Goal: Information Seeking & Learning: Find specific page/section

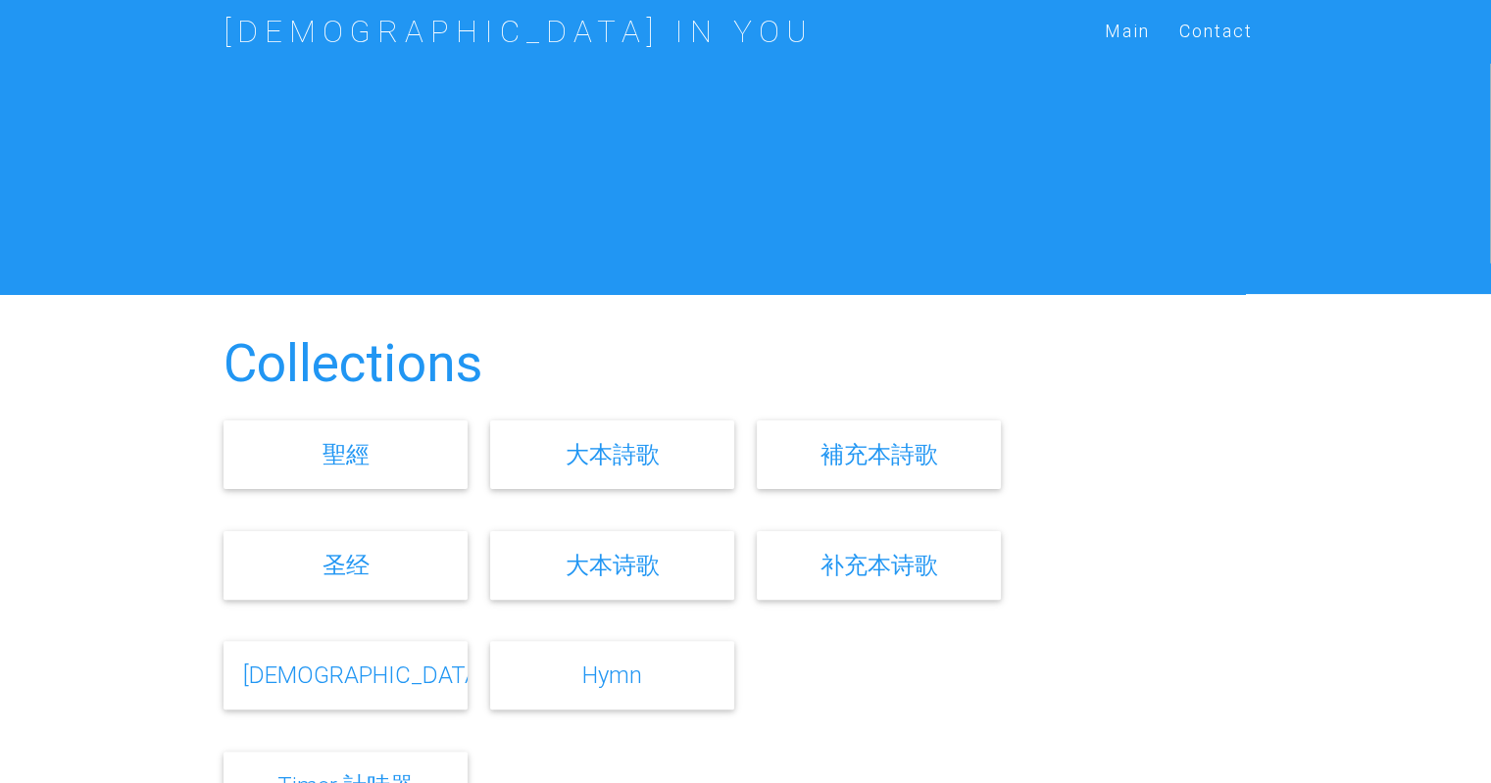
scroll to position [682, 0]
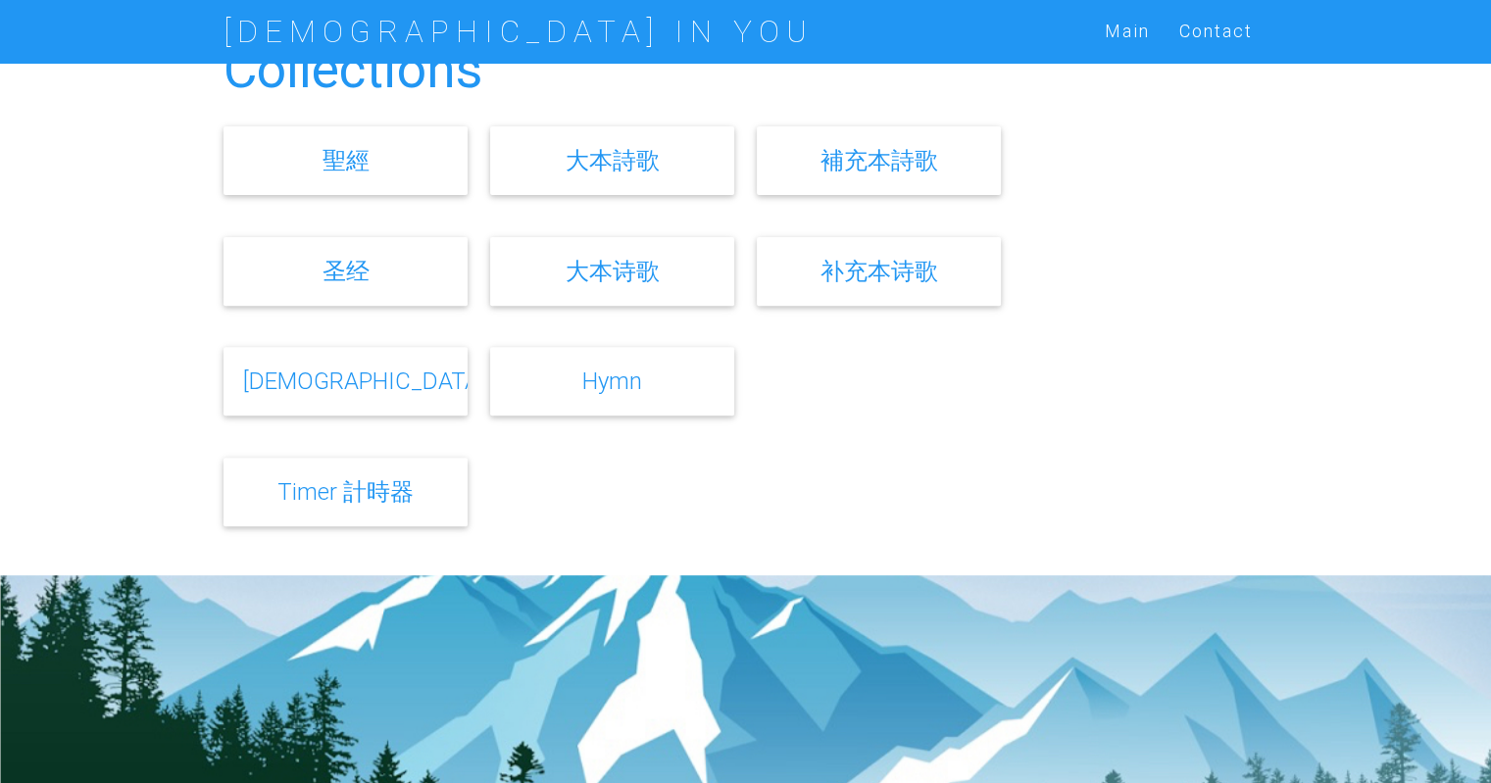
click at [917, 511] on div "Timer 計時器" at bounding box center [745, 495] width 1065 height 91
click at [559, 158] on div "大本詩歌" at bounding box center [612, 160] width 244 height 69
click at [587, 161] on link "大本詩歌" at bounding box center [612, 160] width 94 height 28
click at [863, 261] on link "补充本诗歌" at bounding box center [878, 271] width 118 height 28
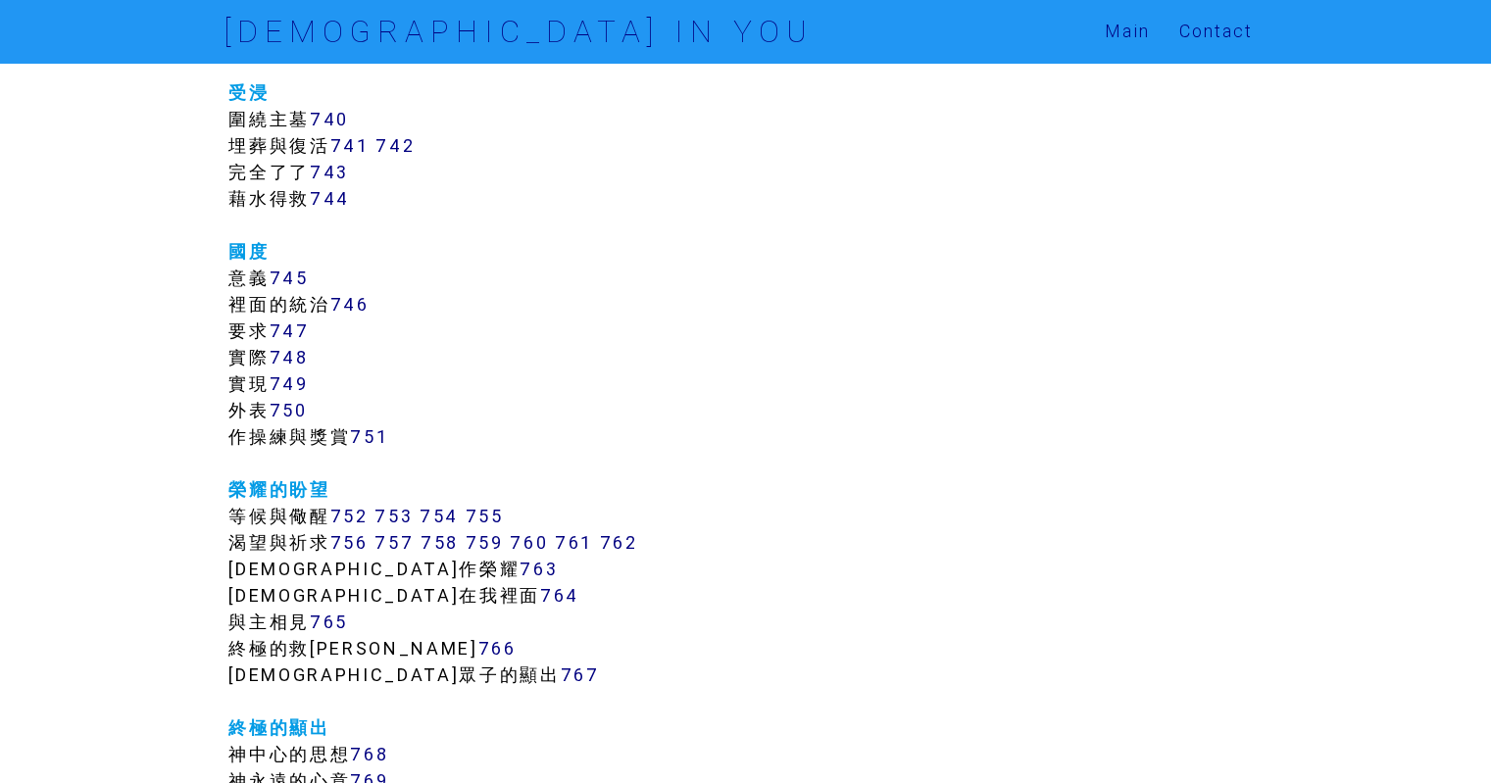
scroll to position [10053, 0]
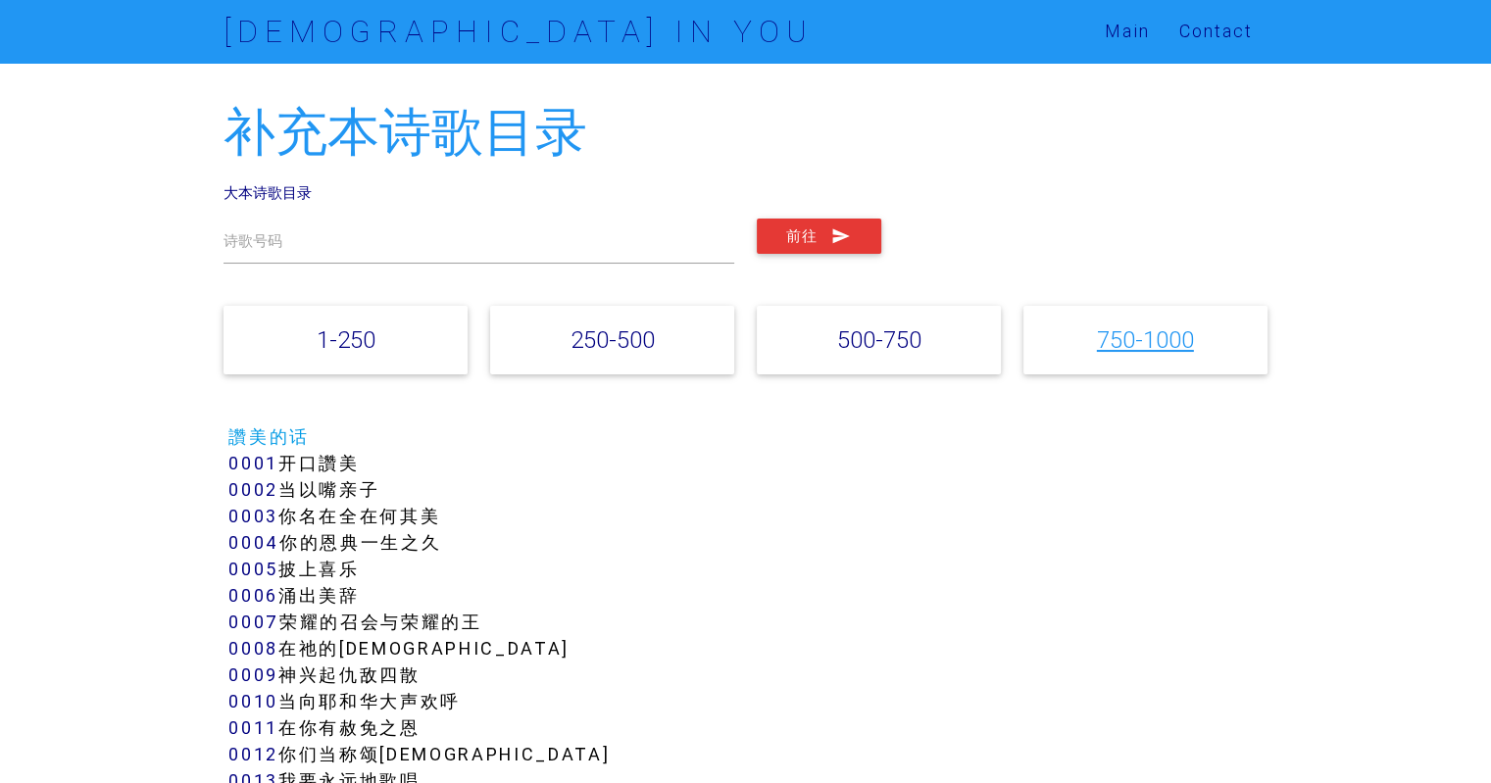
click at [1148, 344] on link "750-1000" at bounding box center [1145, 339] width 97 height 28
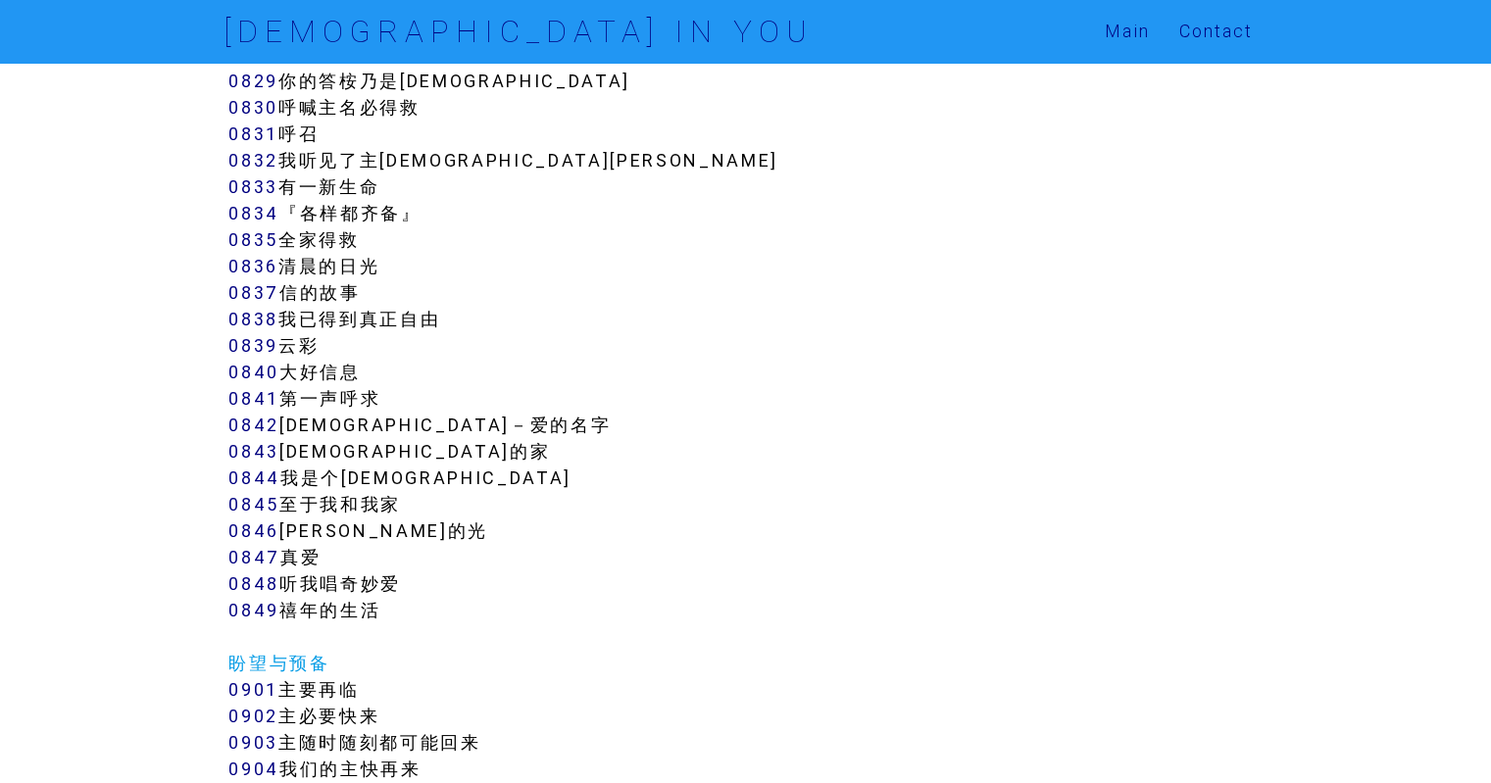
scroll to position [8515, 0]
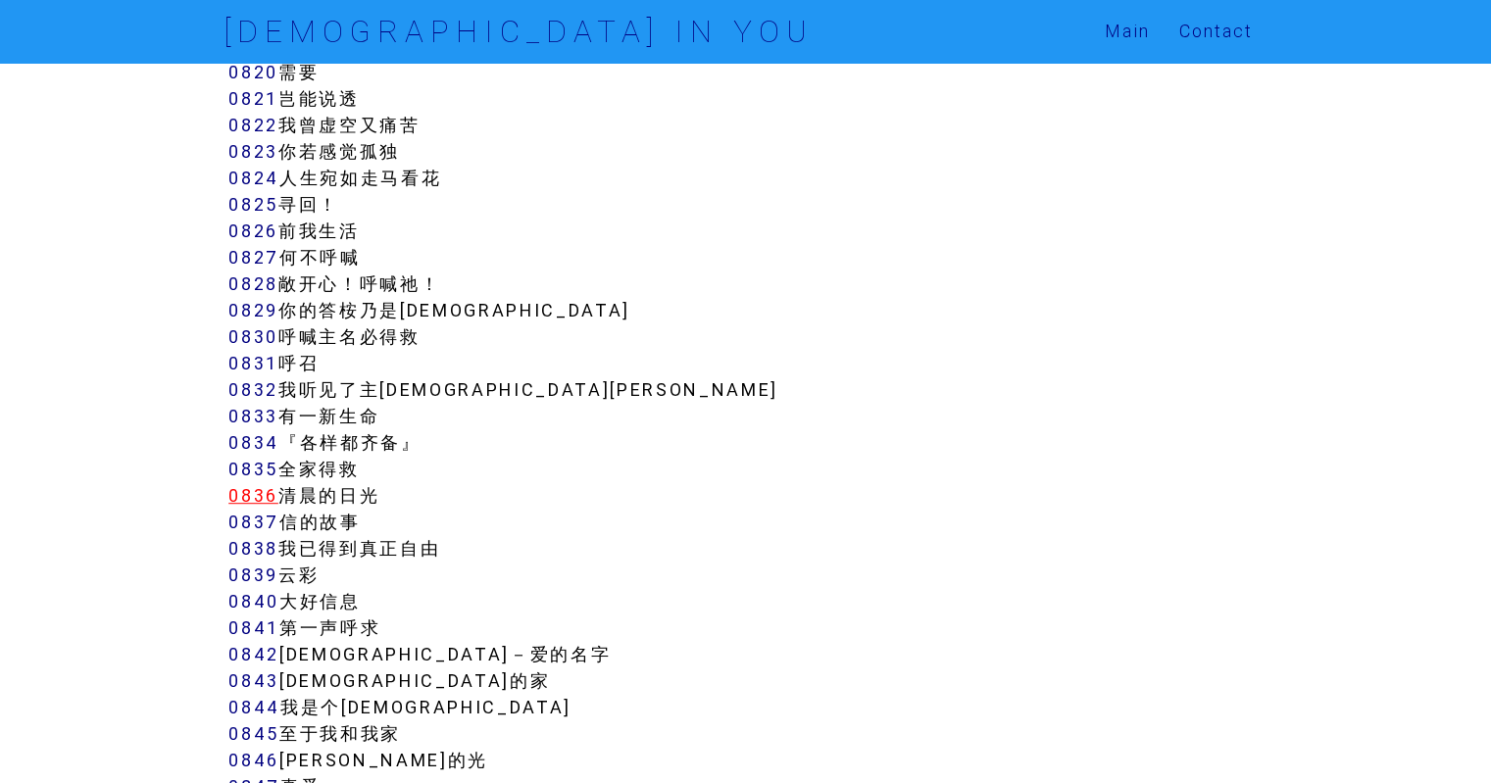
click at [251, 484] on link "0836" at bounding box center [253, 495] width 50 height 23
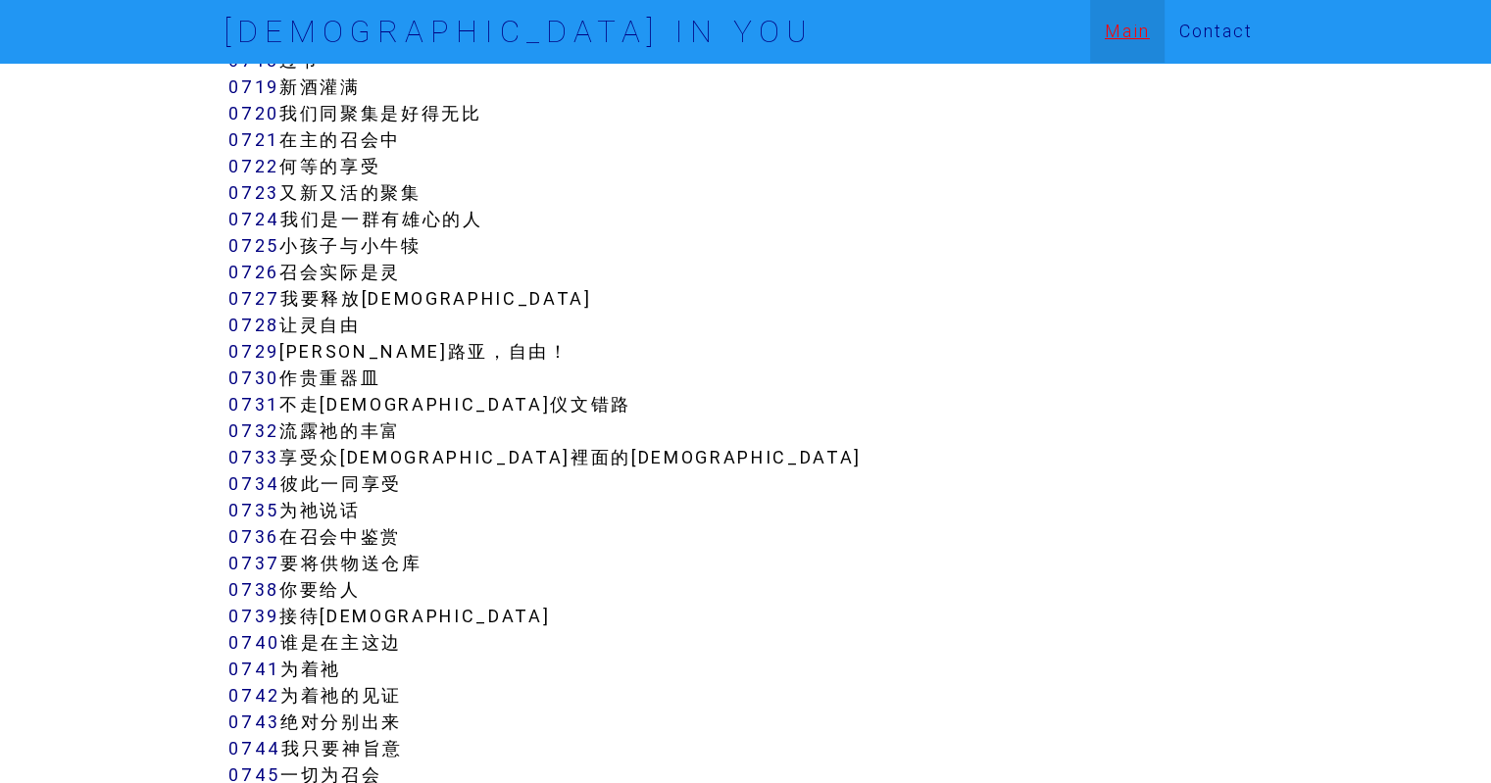
click at [1112, 30] on link "Main" at bounding box center [1127, 31] width 74 height 63
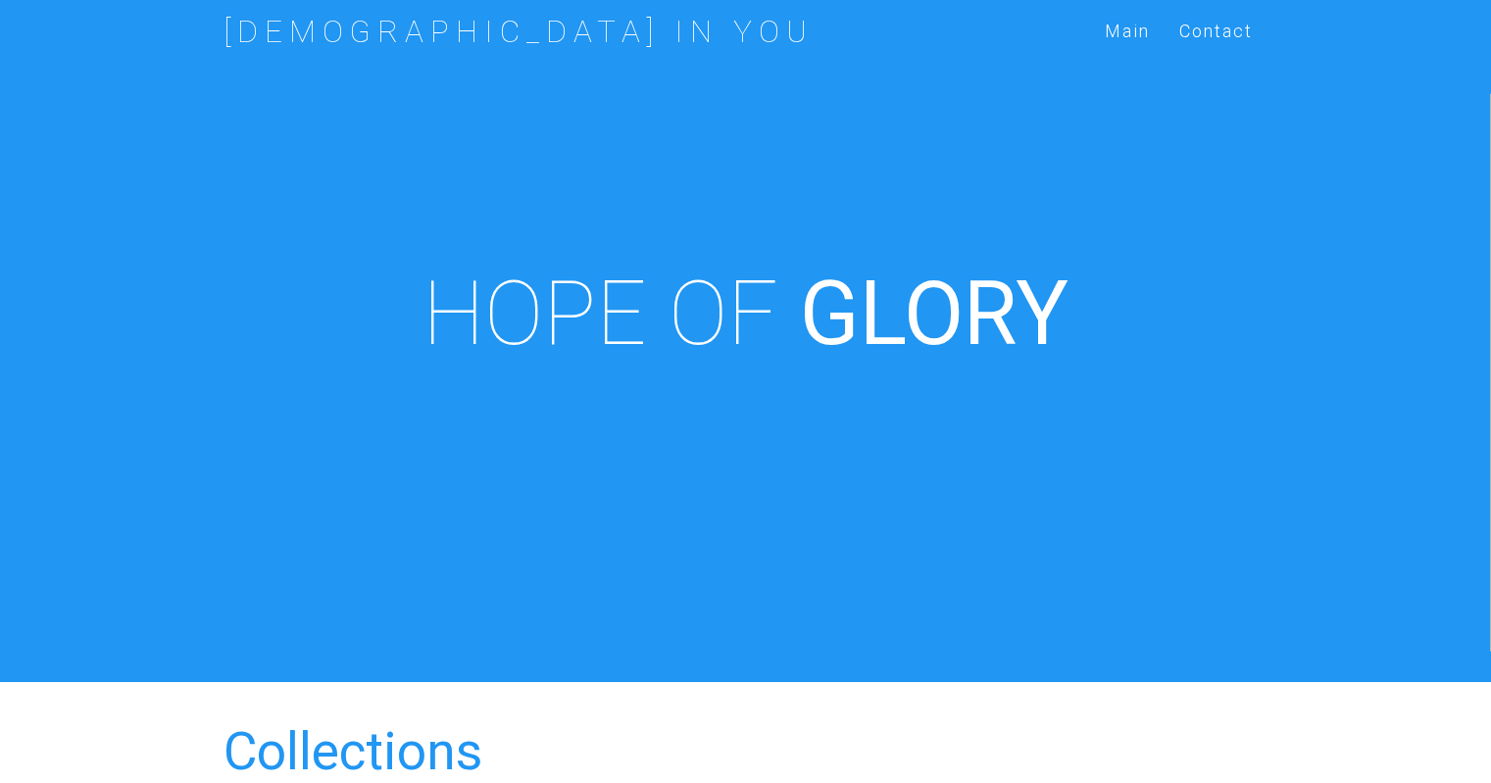
scroll to position [682, 0]
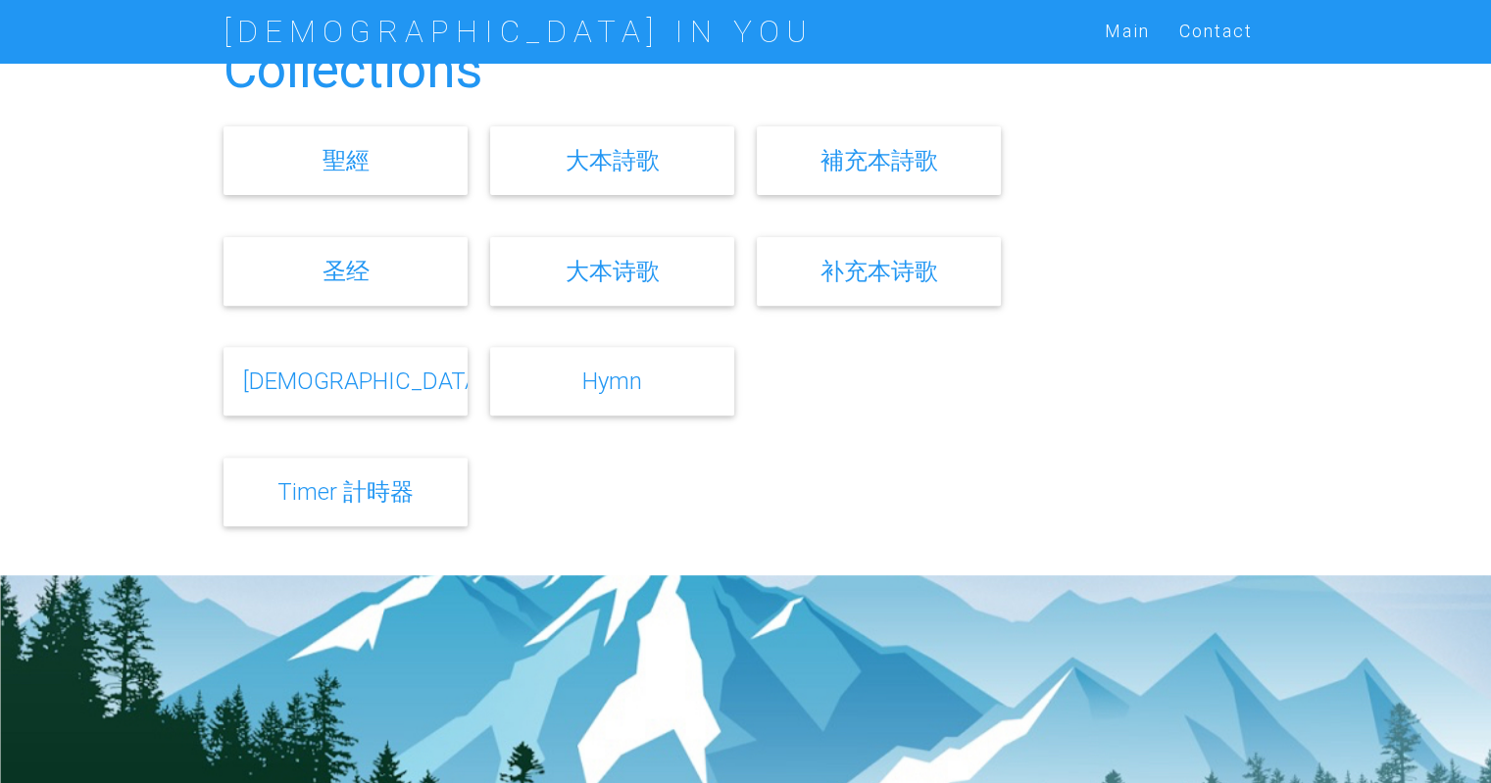
click at [986, 458] on div "Timer 計時器" at bounding box center [745, 495] width 1065 height 91
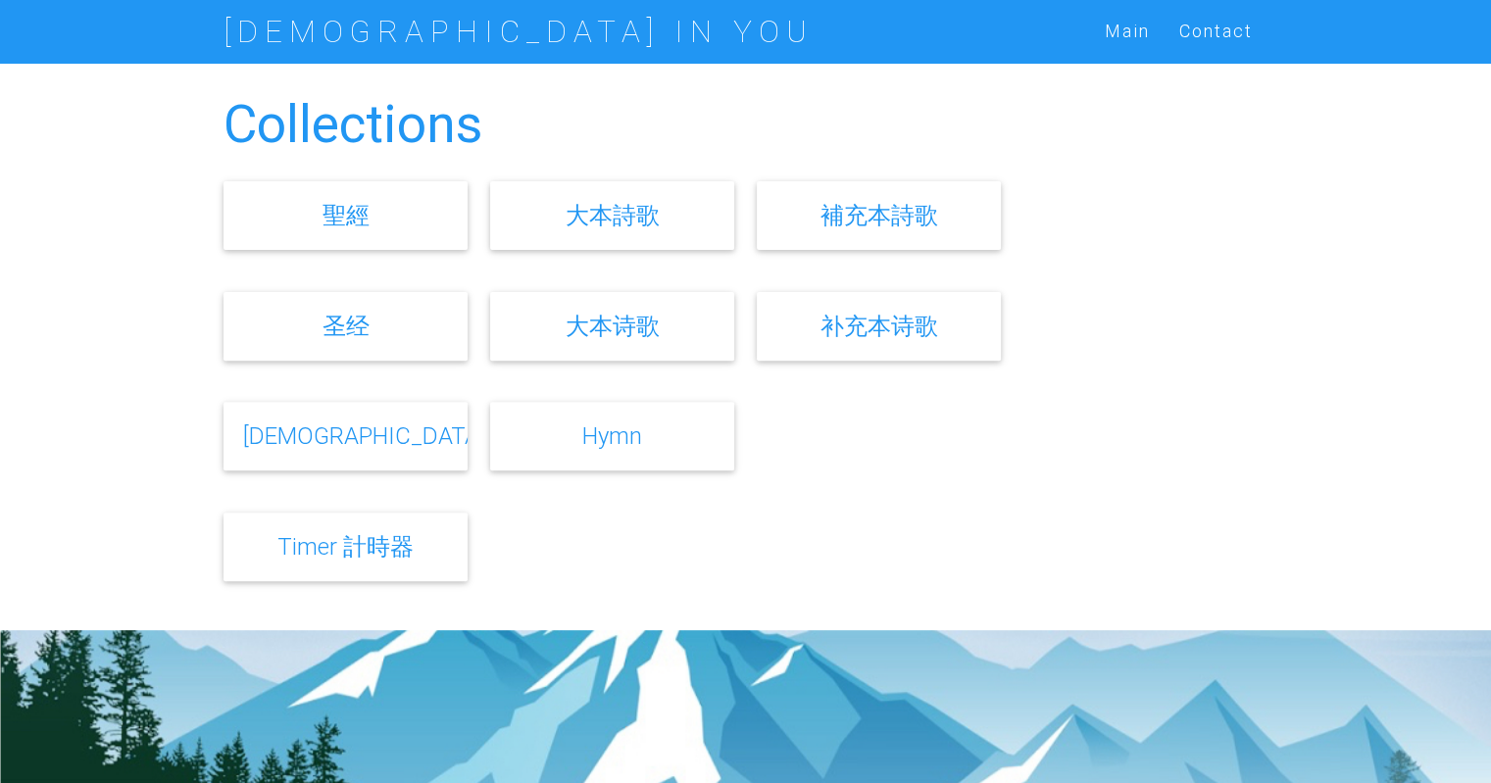
scroll to position [623, 0]
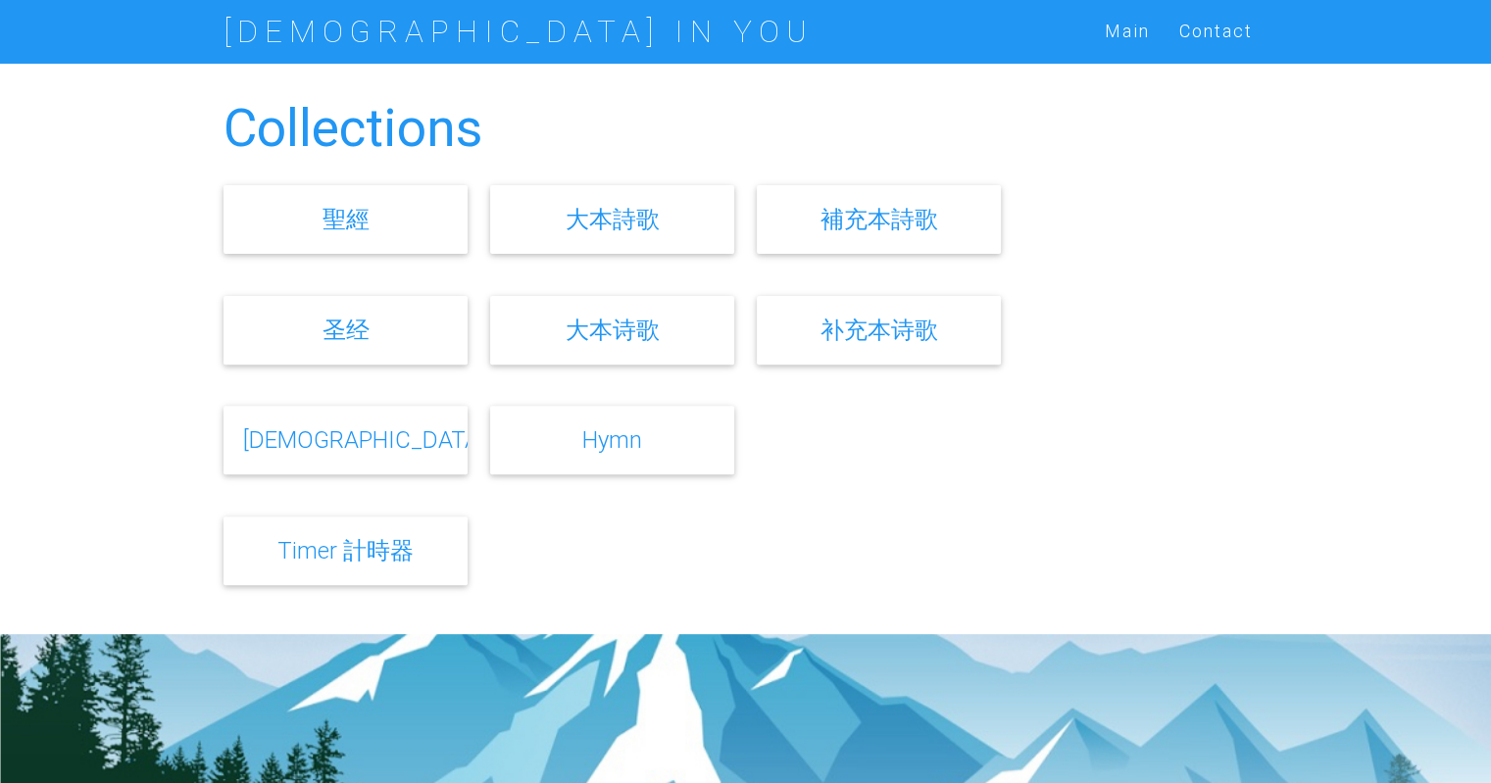
click at [606, 448] on link "Hymn" at bounding box center [612, 439] width 60 height 28
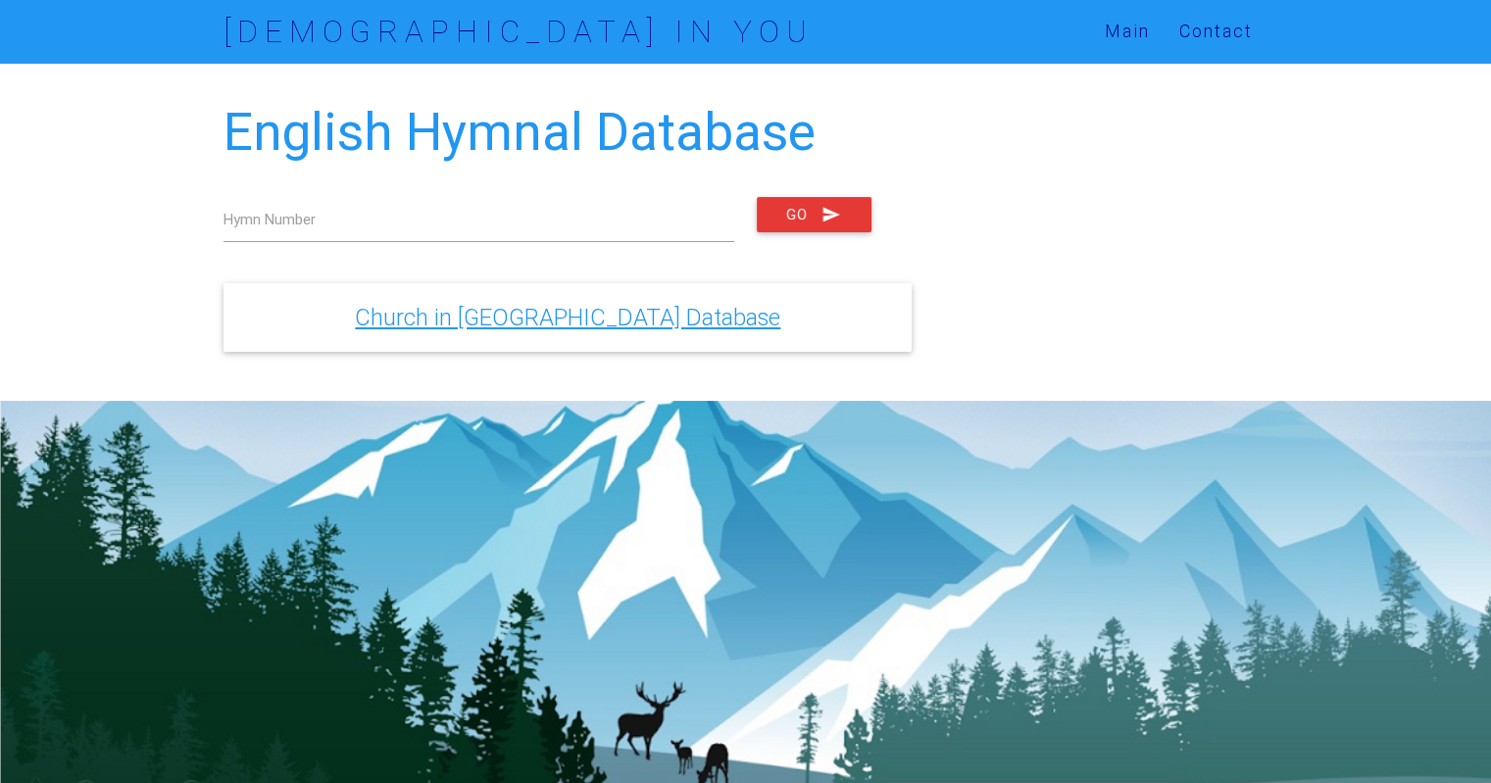
click at [524, 324] on link "Church in Monterey Park Database" at bounding box center [567, 317] width 425 height 28
